Goal: Check status: Check status

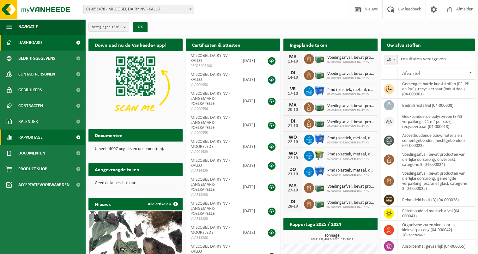
click at [32, 142] on span "Rapportage" at bounding box center [30, 138] width 24 height 16
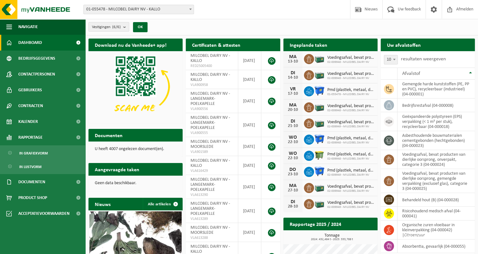
click at [161, 11] on span "01-055478 - MILCOBEL DAIRY NV - KALLO" at bounding box center [139, 9] width 110 height 9
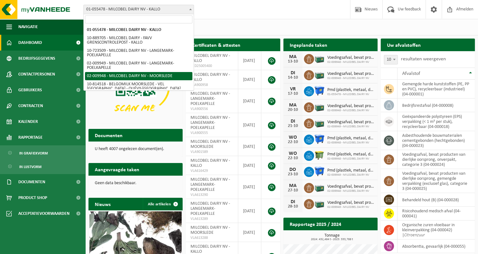
select select "1949"
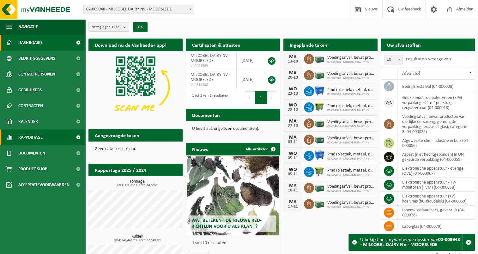
click at [36, 139] on span "Rapportage" at bounding box center [30, 138] width 24 height 16
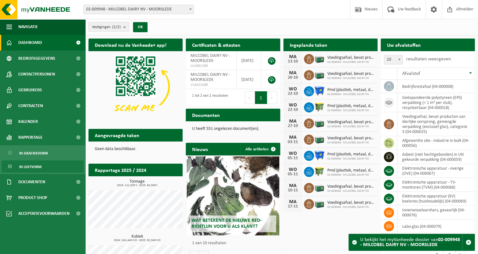
click at [40, 166] on span "In lijstvorm" at bounding box center [30, 167] width 22 height 12
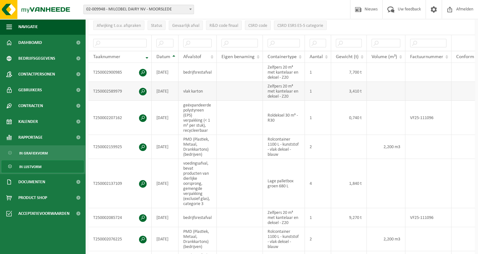
scroll to position [126, 0]
